Goal: Register for event/course

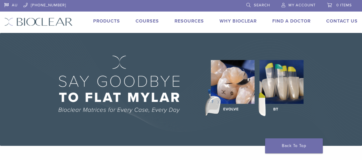
click at [153, 20] on link "Courses" at bounding box center [147, 21] width 23 height 6
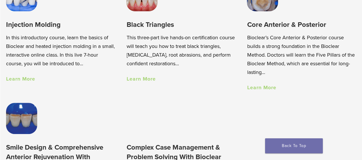
scroll to position [410, 0]
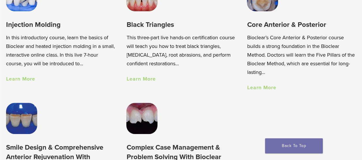
click at [141, 79] on link "Learn More" at bounding box center [140, 79] width 29 height 6
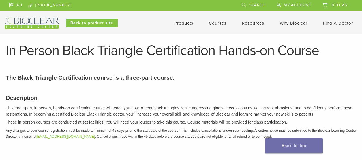
click at [221, 23] on link "Courses" at bounding box center [218, 22] width 18 height 5
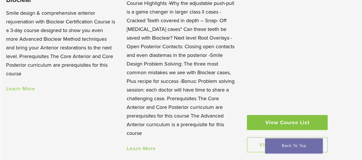
scroll to position [606, 0]
